Goal: Navigation & Orientation: Find specific page/section

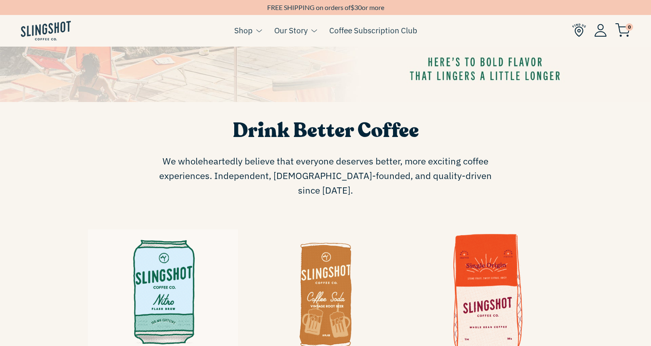
scroll to position [351, 0]
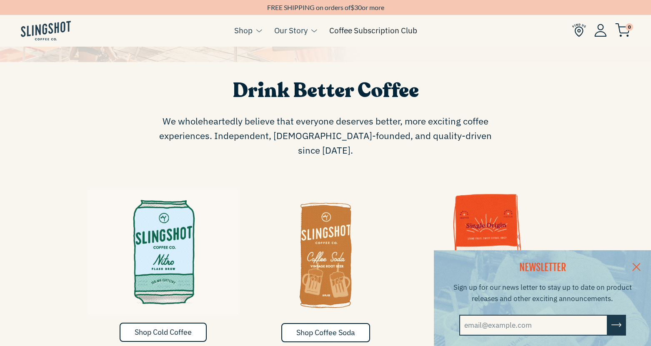
click at [352, 35] on link "Coffee Subscription Club" at bounding box center [373, 30] width 88 height 13
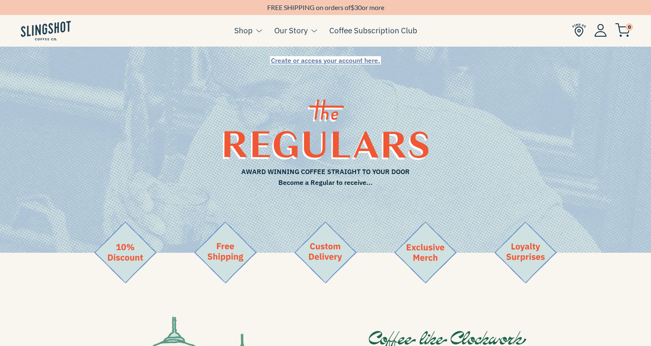
click at [45, 29] on img at bounding box center [46, 31] width 50 height 20
